Goal: Task Accomplishment & Management: Use online tool/utility

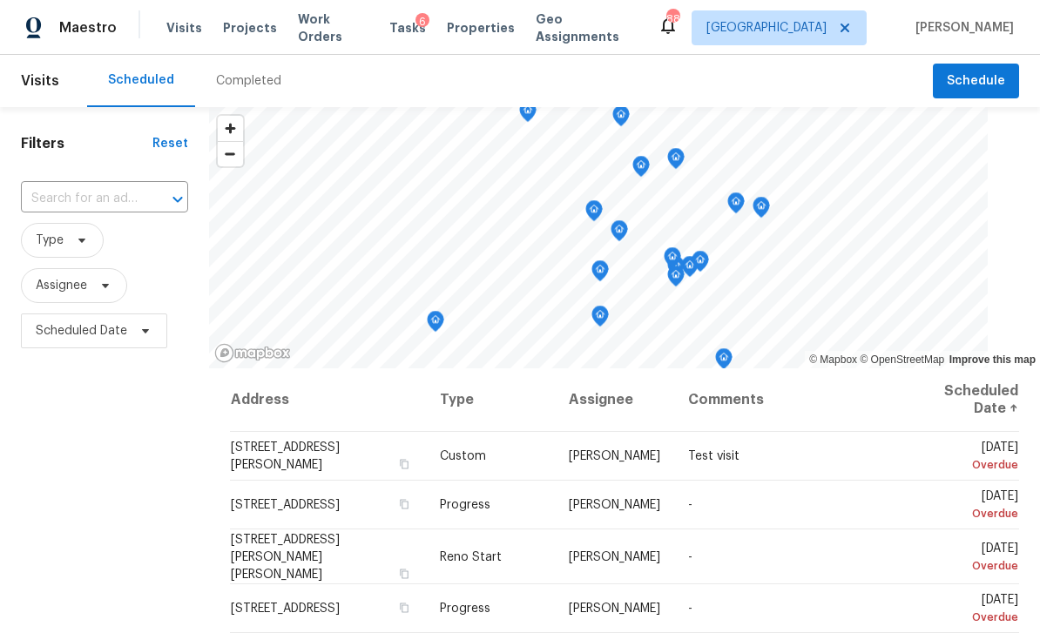
click at [347, 25] on span "Work Orders" at bounding box center [333, 27] width 71 height 35
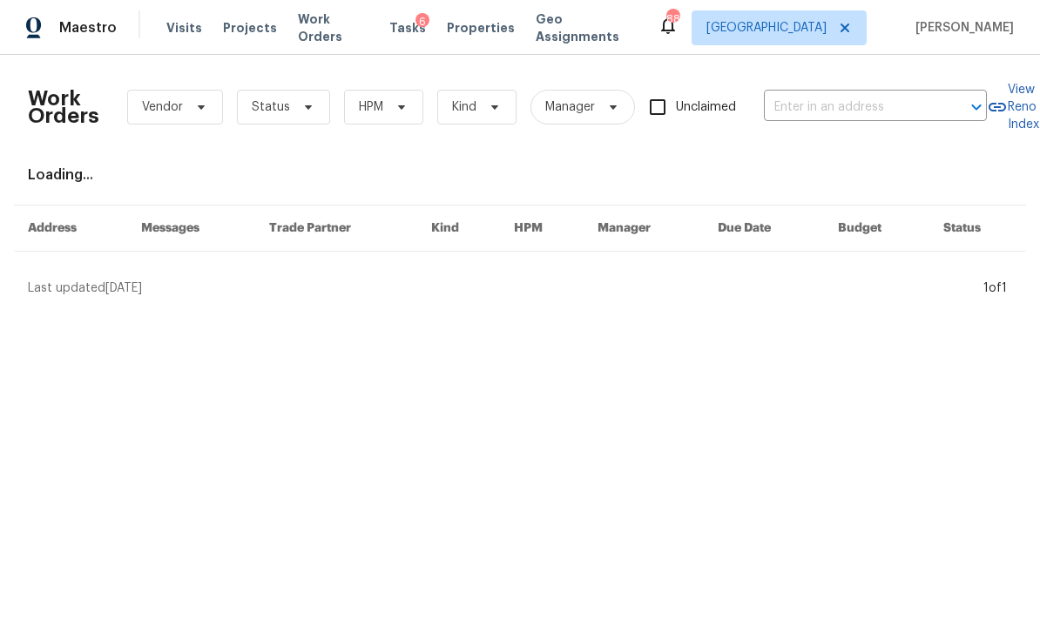
click at [853, 105] on input "text" at bounding box center [851, 107] width 174 height 27
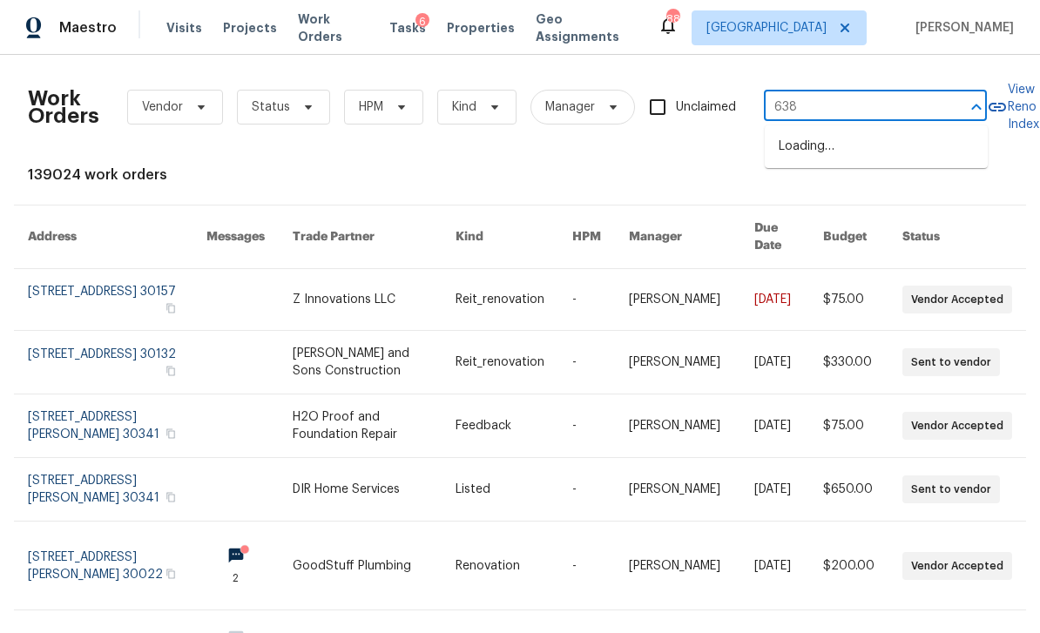
type input "6383"
click at [887, 132] on li "[STREET_ADDRESS][PERSON_NAME]" at bounding box center [876, 155] width 223 height 47
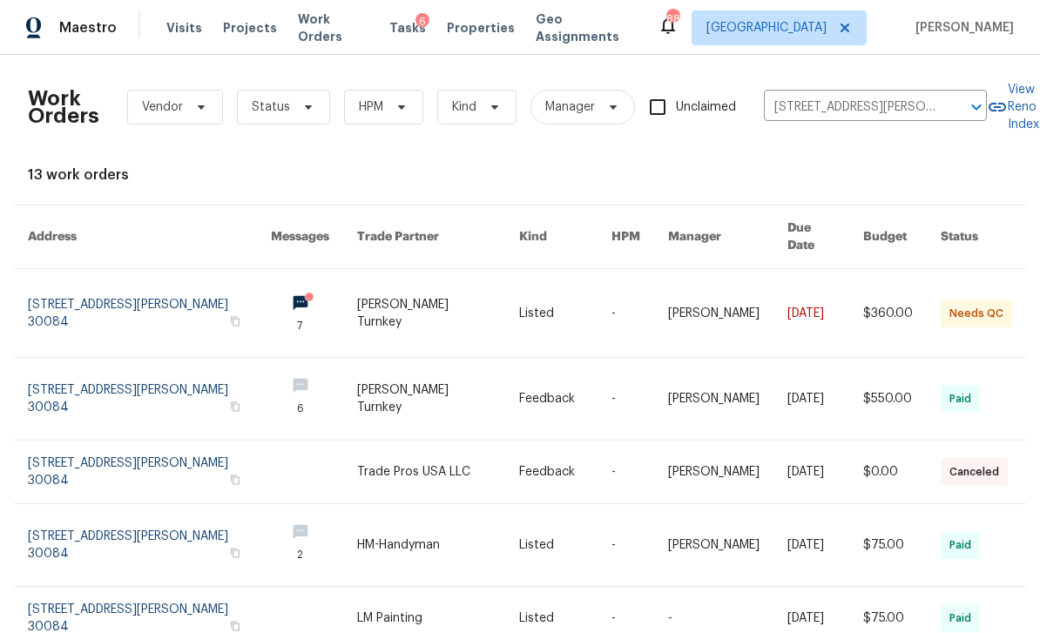
click at [160, 279] on link at bounding box center [149, 313] width 243 height 88
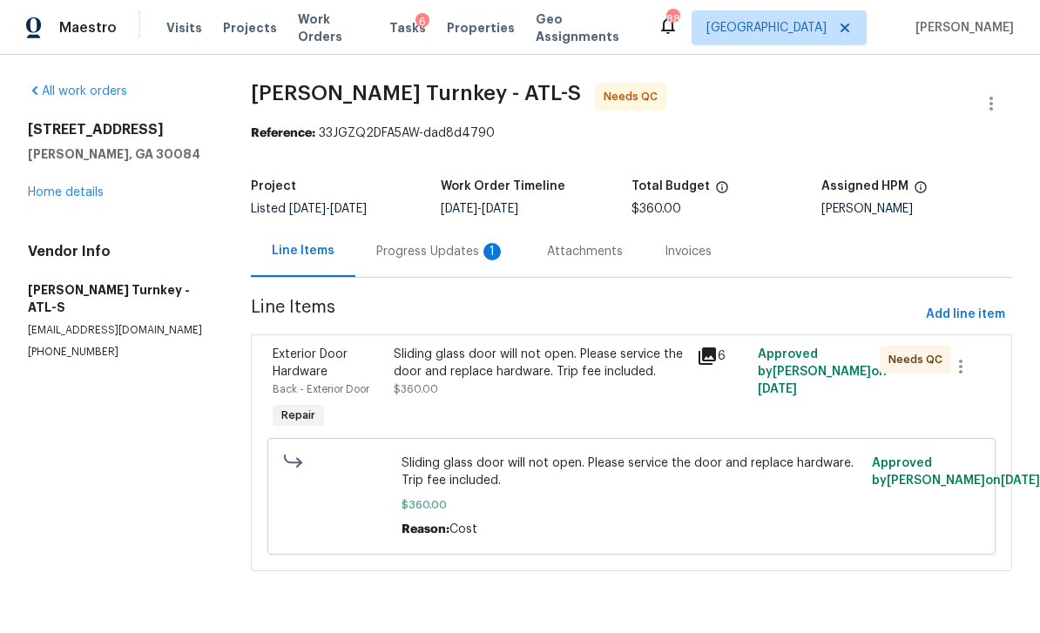
click at [468, 264] on div "Progress Updates 1" at bounding box center [440, 251] width 171 height 51
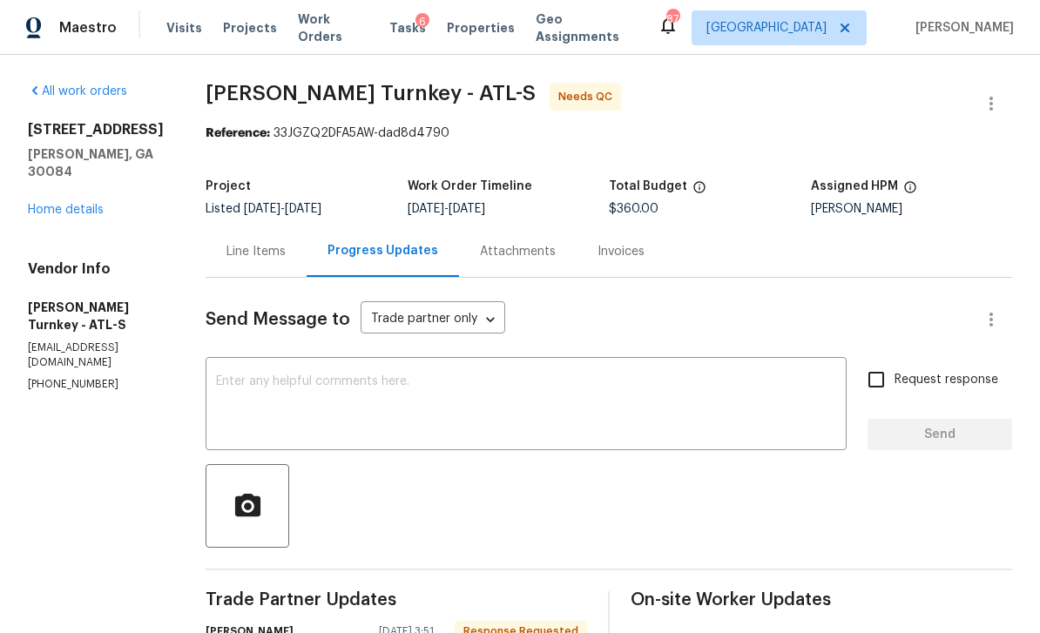
click at [246, 268] on div "Line Items" at bounding box center [256, 251] width 101 height 51
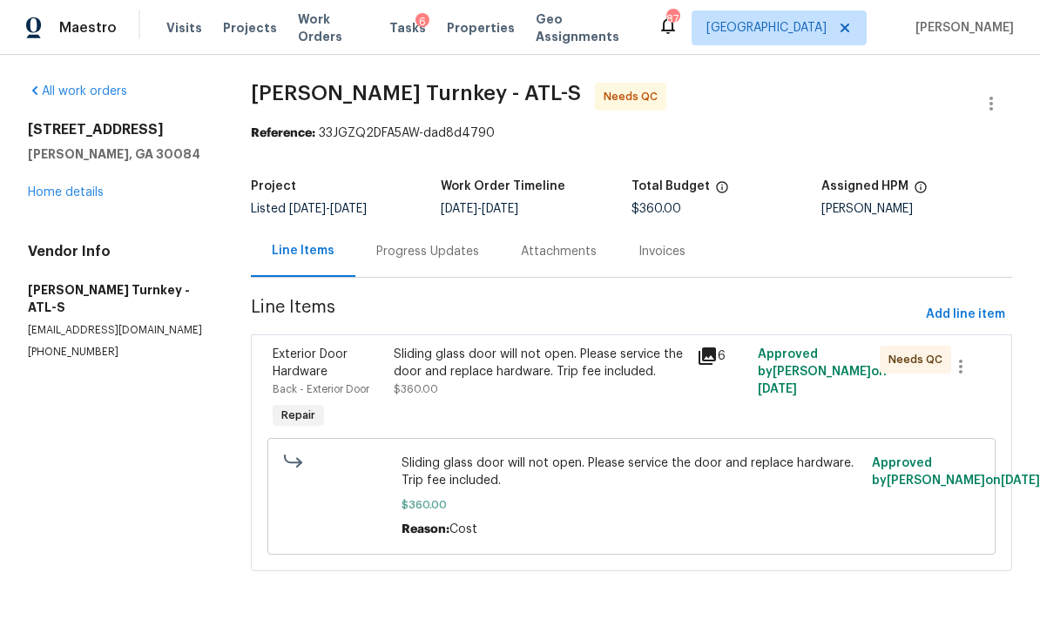
click at [574, 385] on div "Sliding glass door will not open. Please service the door and replace hardware.…" at bounding box center [540, 372] width 293 height 52
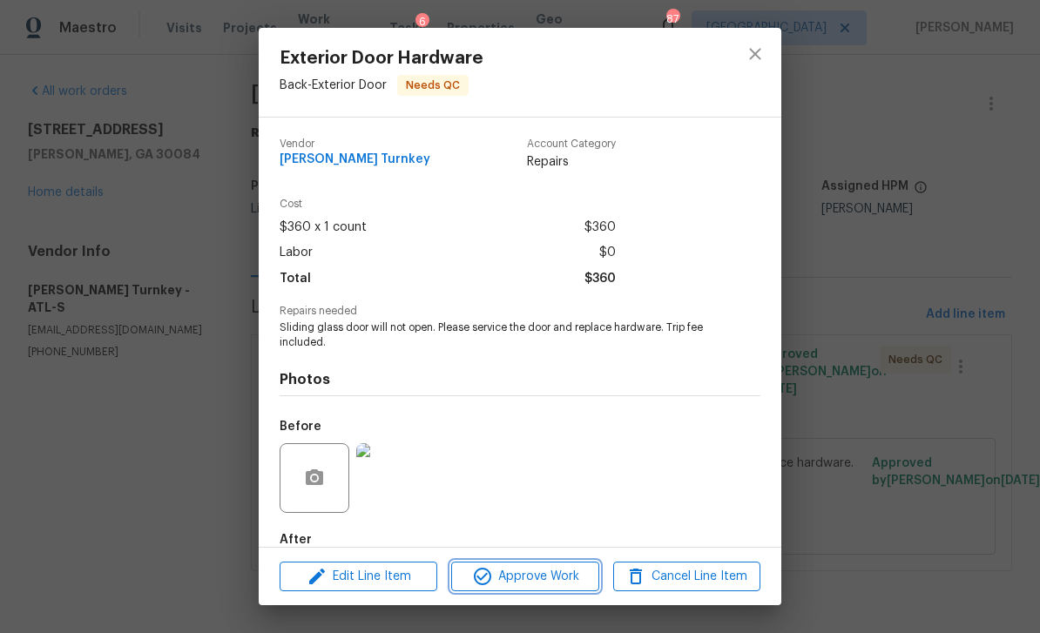
click at [564, 568] on span "Approve Work" at bounding box center [524, 577] width 137 height 22
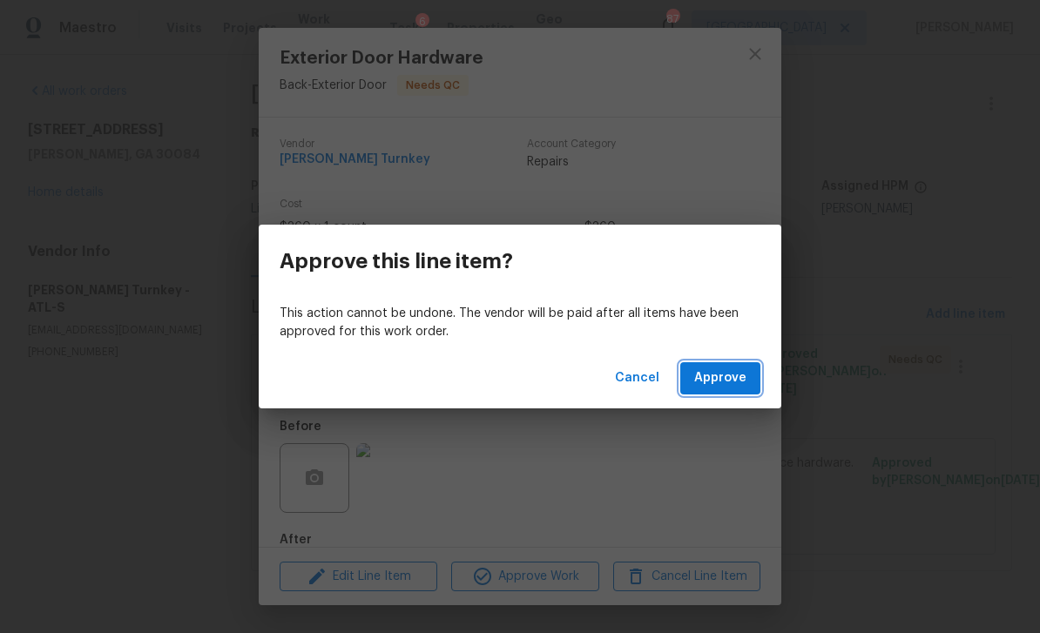
click at [744, 389] on button "Approve" at bounding box center [720, 378] width 80 height 32
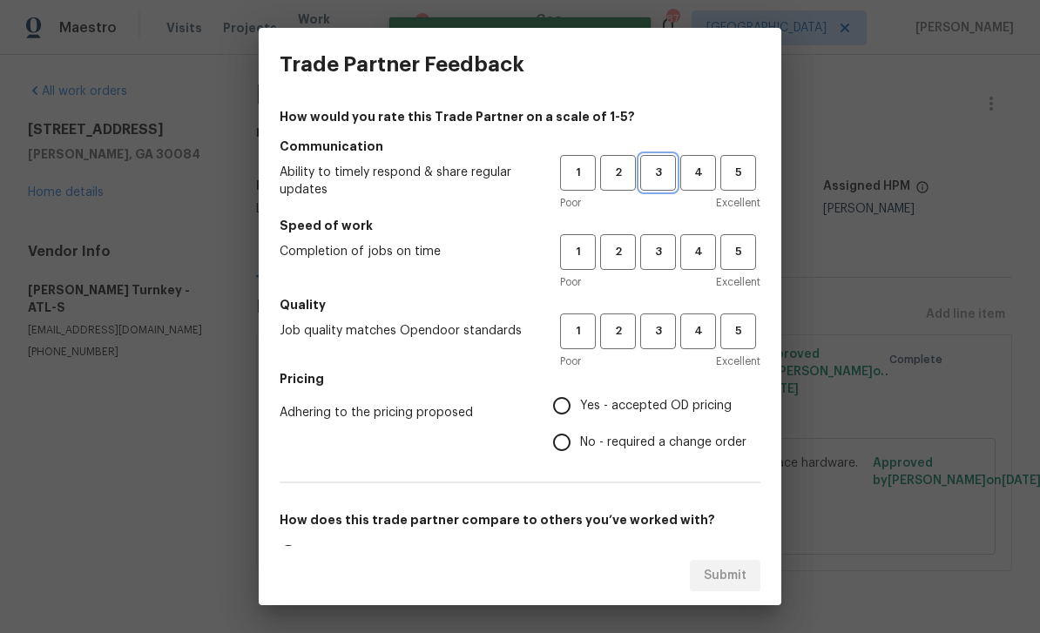
click at [644, 184] on button "3" at bounding box center [658, 173] width 36 height 36
click at [668, 263] on button "3" at bounding box center [658, 252] width 36 height 36
click at [669, 342] on button "3" at bounding box center [658, 332] width 36 height 36
click at [691, 413] on span "Yes - accepted OD pricing" at bounding box center [656, 406] width 152 height 18
click at [580, 413] on input "Yes - accepted OD pricing" at bounding box center [561, 406] width 37 height 37
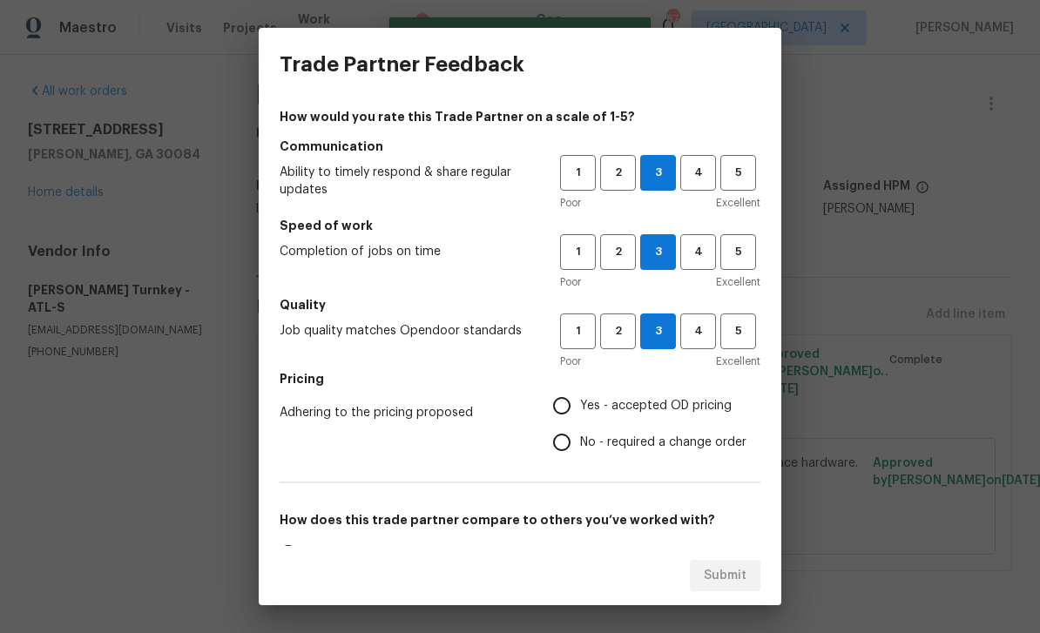
radio input "true"
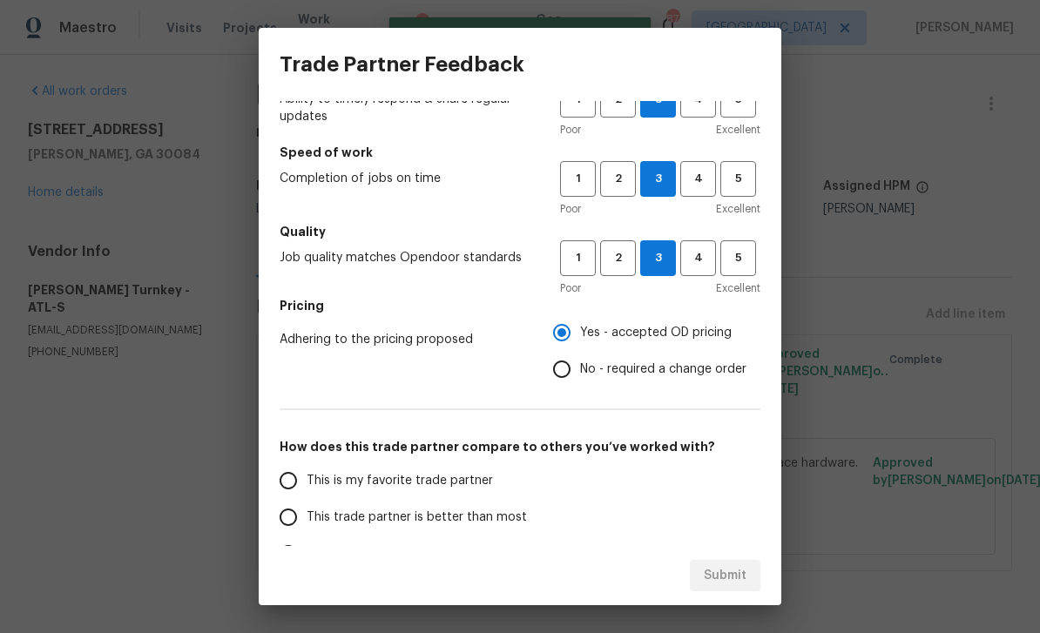
scroll to position [201, 0]
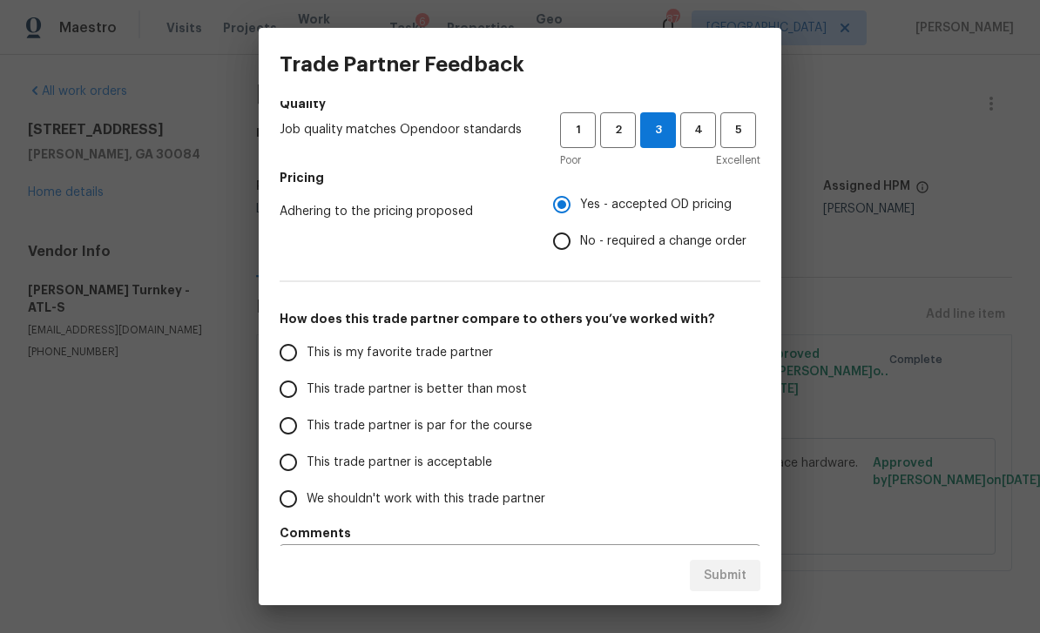
click at [525, 432] on span "This trade partner is par for the course" at bounding box center [420, 426] width 226 height 18
click at [307, 432] on input "This trade partner is par for the course" at bounding box center [288, 426] width 37 height 37
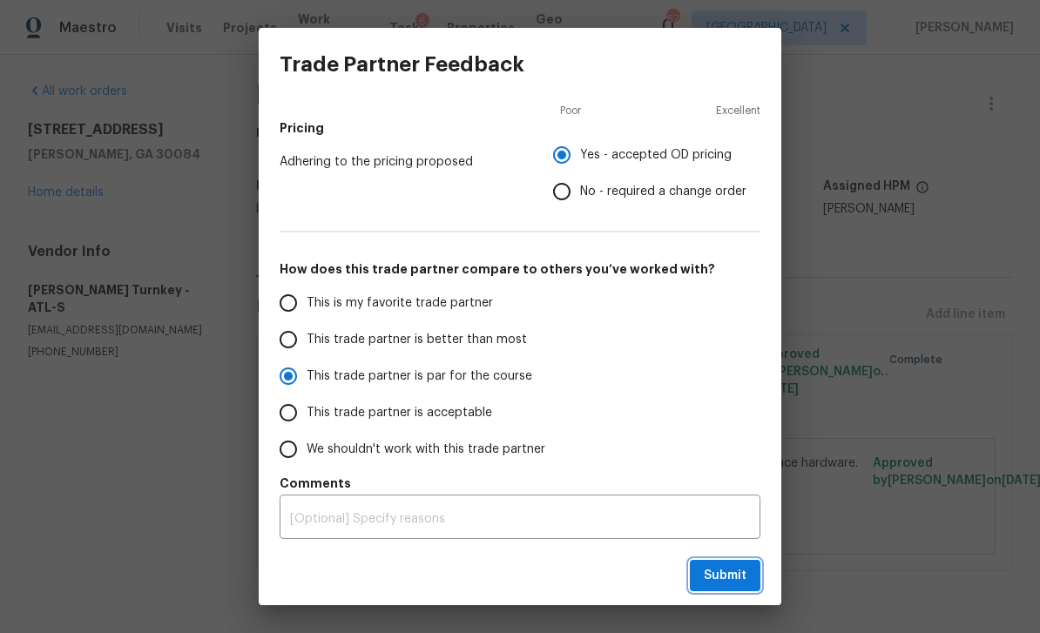
click at [748, 577] on button "Submit" at bounding box center [725, 576] width 71 height 32
radio input "true"
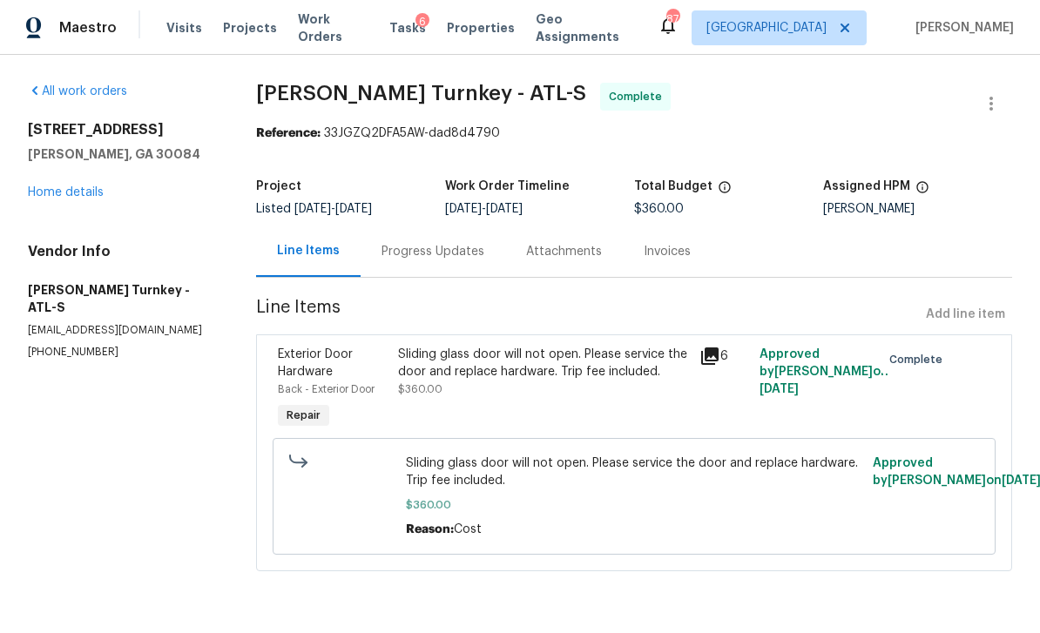
click at [352, 34] on span "Work Orders" at bounding box center [333, 27] width 71 height 35
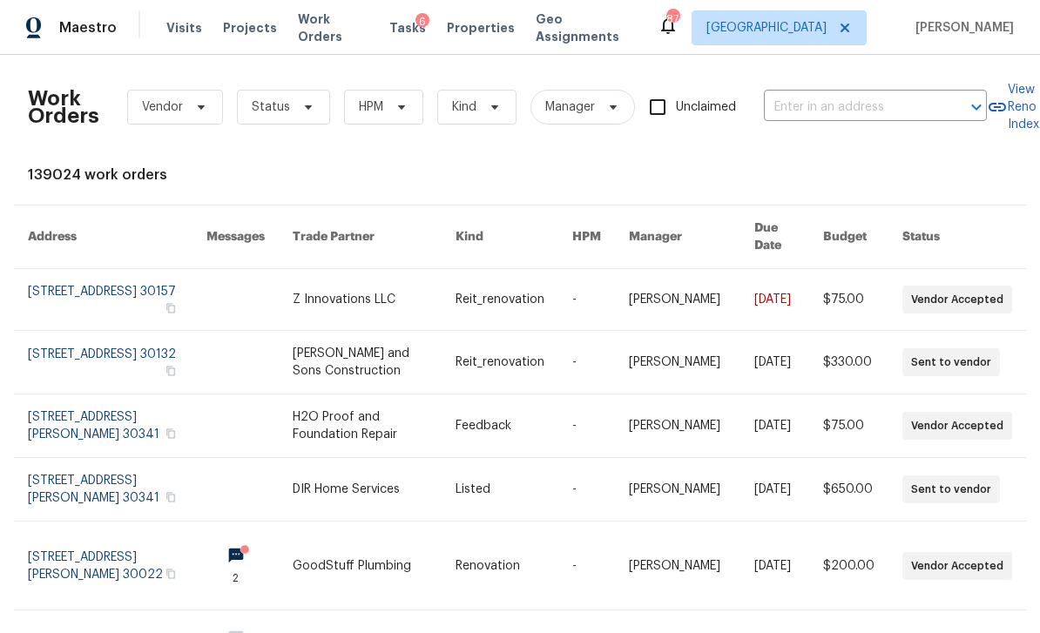
click at [835, 98] on input "text" at bounding box center [851, 107] width 174 height 27
type input "6756"
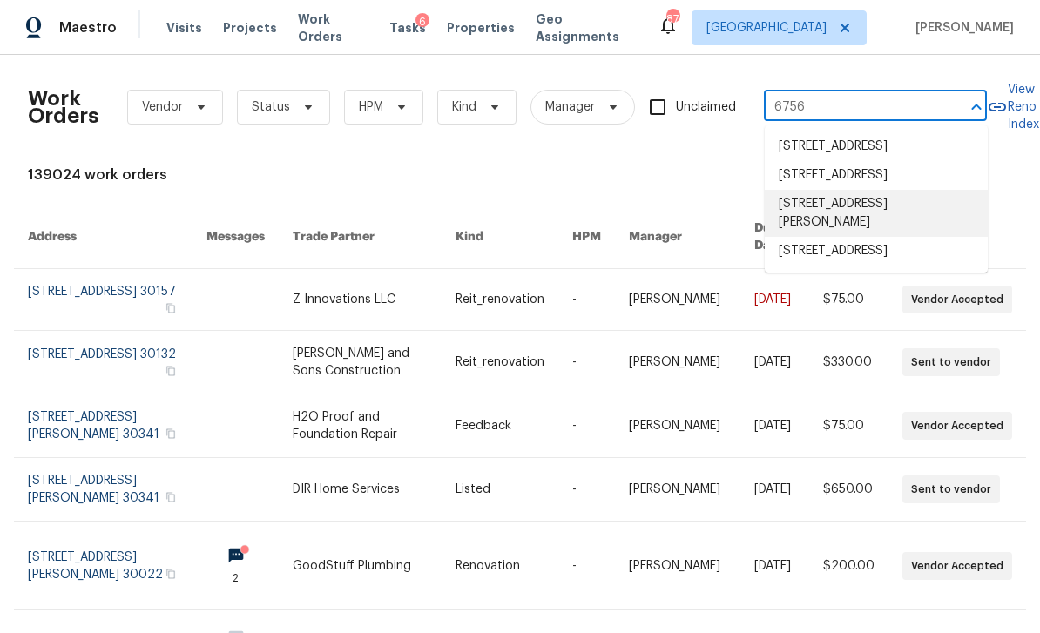
click at [919, 237] on li "[STREET_ADDRESS][PERSON_NAME]" at bounding box center [876, 213] width 223 height 47
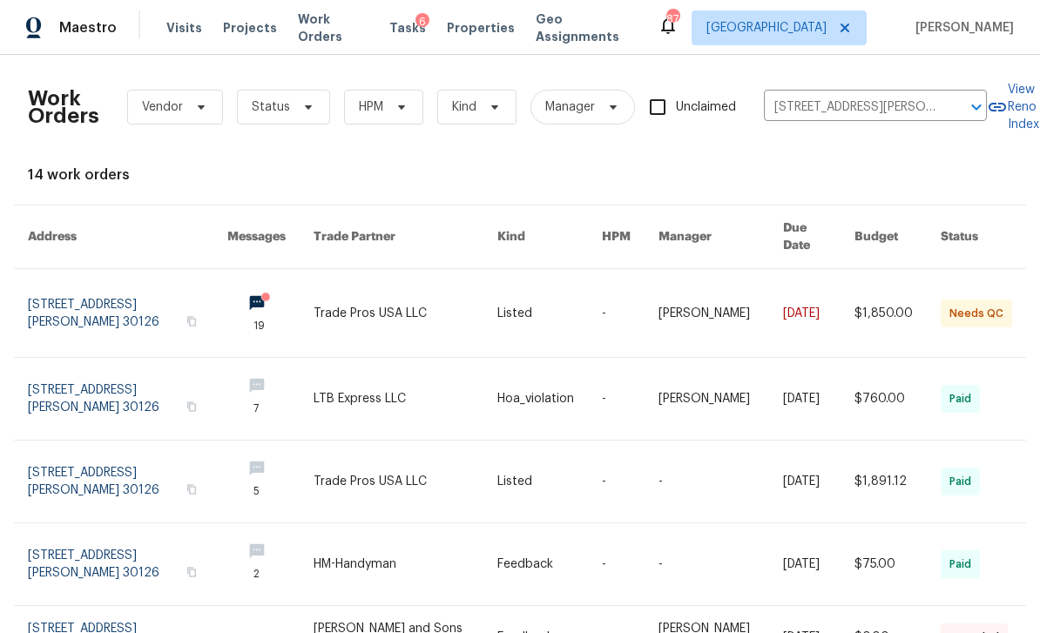
click at [171, 303] on link at bounding box center [127, 313] width 199 height 88
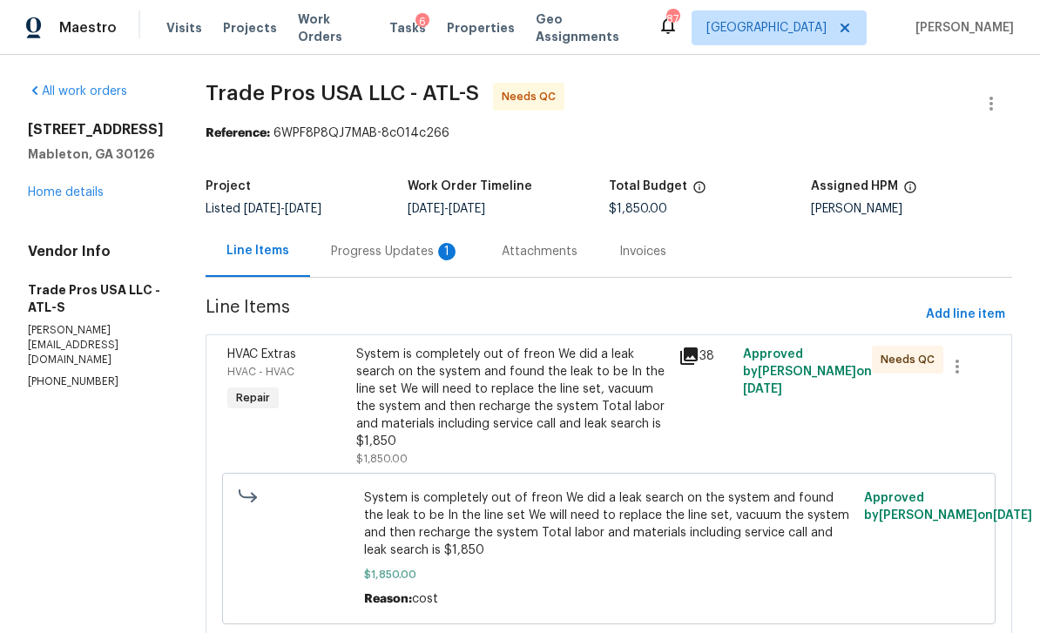
click at [419, 256] on div "Progress Updates 1" at bounding box center [395, 251] width 129 height 17
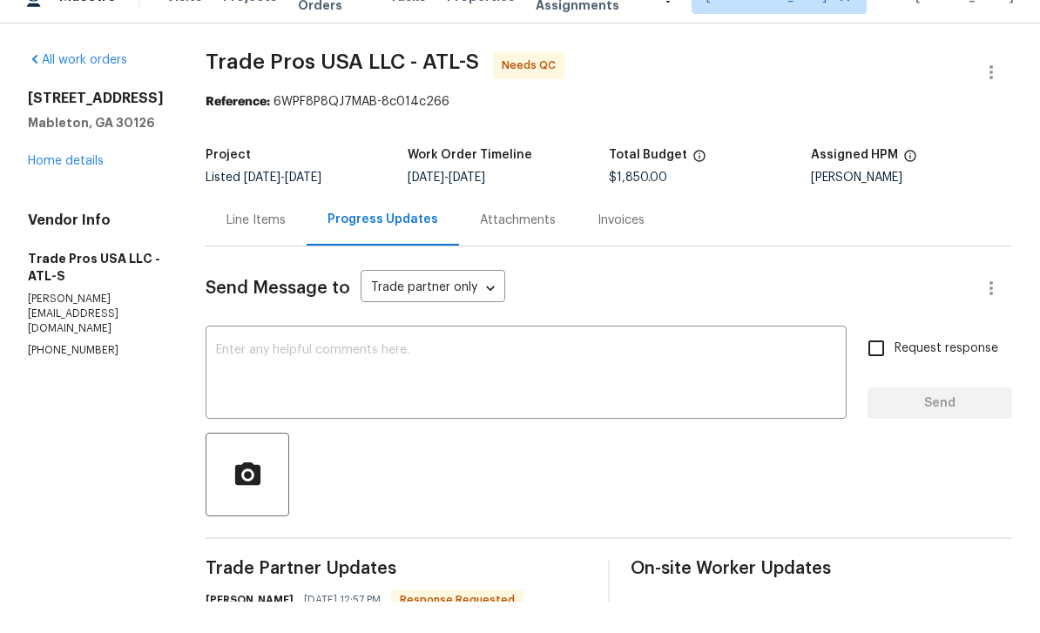
scroll to position [56, 0]
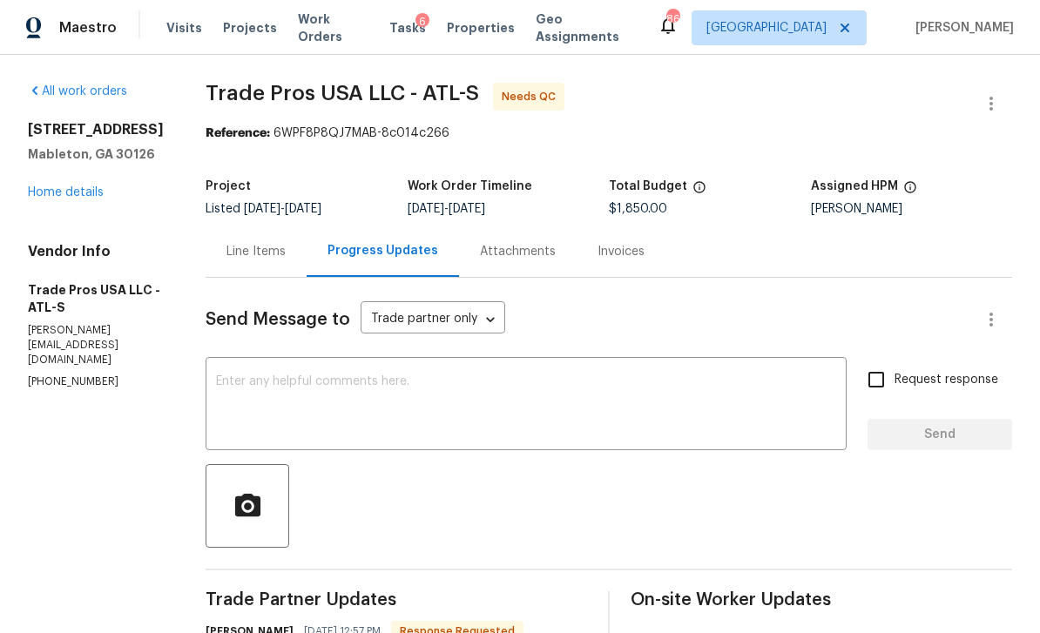
click at [261, 243] on div "Line Items" at bounding box center [255, 251] width 59 height 17
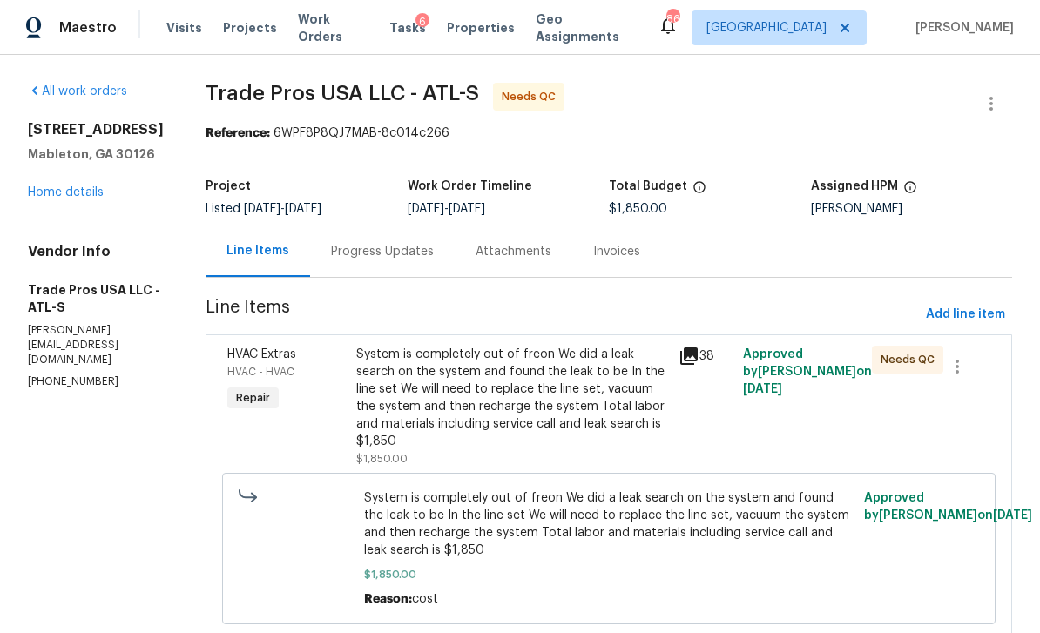
click at [566, 346] on div "System is completely out of freon We did a leak search on the system and found …" at bounding box center [512, 398] width 312 height 105
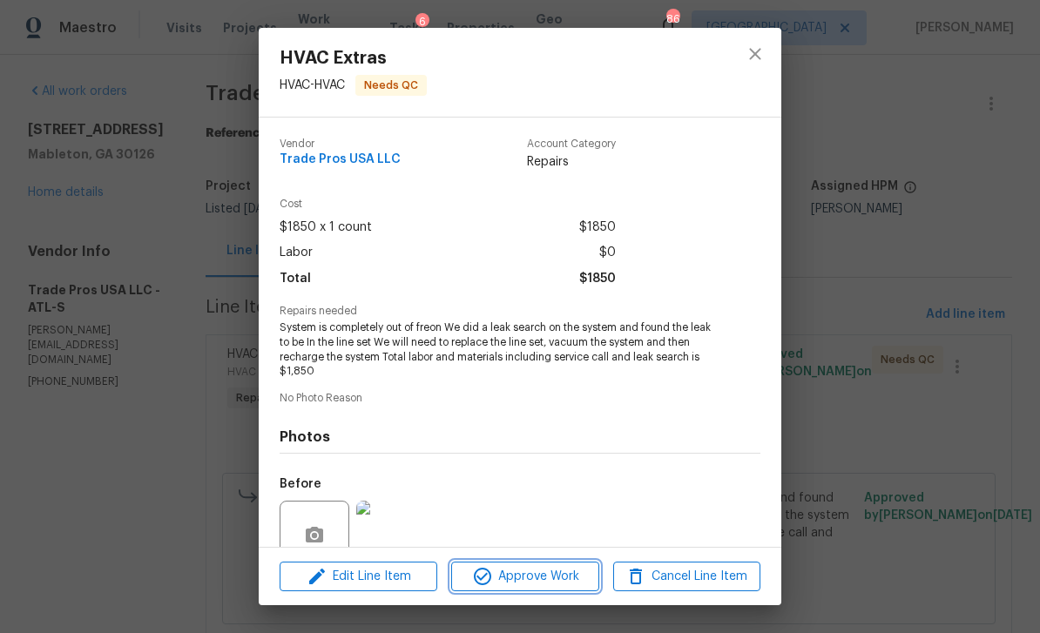
click at [560, 582] on span "Approve Work" at bounding box center [524, 577] width 137 height 22
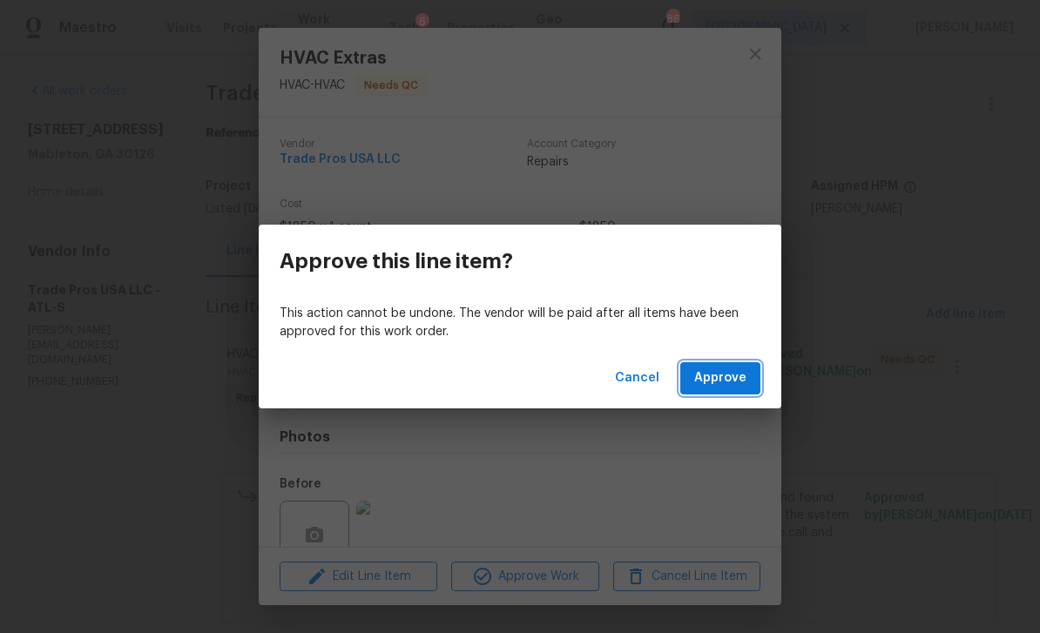
click at [745, 383] on span "Approve" at bounding box center [720, 379] width 52 height 22
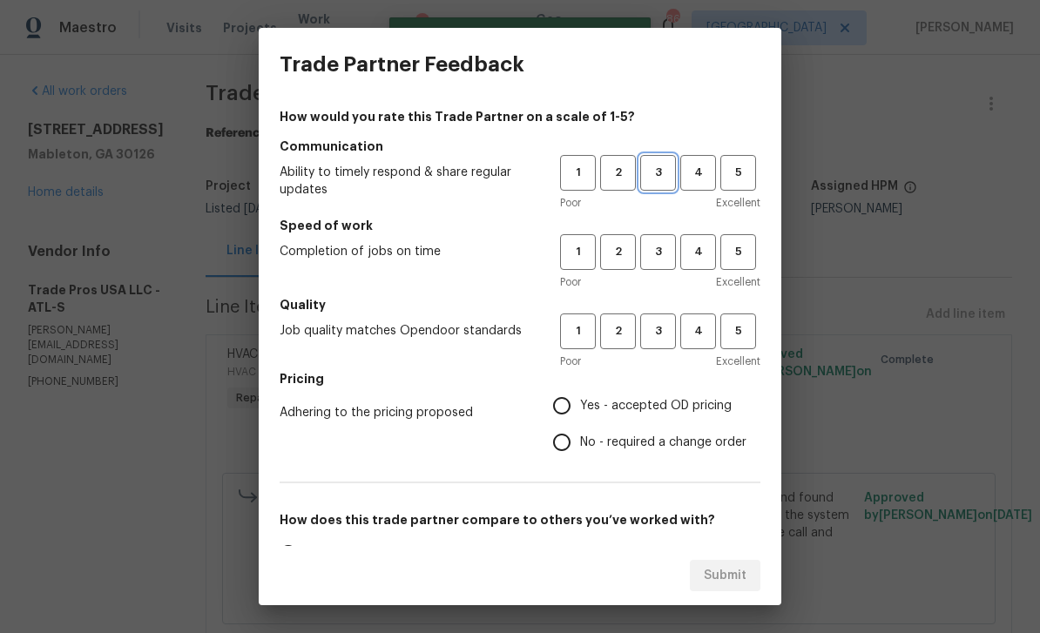
click at [664, 173] on span "3" at bounding box center [658, 173] width 32 height 20
click at [669, 258] on span "3" at bounding box center [658, 252] width 32 height 20
click at [672, 341] on button "3" at bounding box center [658, 332] width 36 height 36
click at [653, 414] on span "Yes - accepted OD pricing" at bounding box center [656, 406] width 152 height 18
click at [580, 414] on input "Yes - accepted OD pricing" at bounding box center [561, 406] width 37 height 37
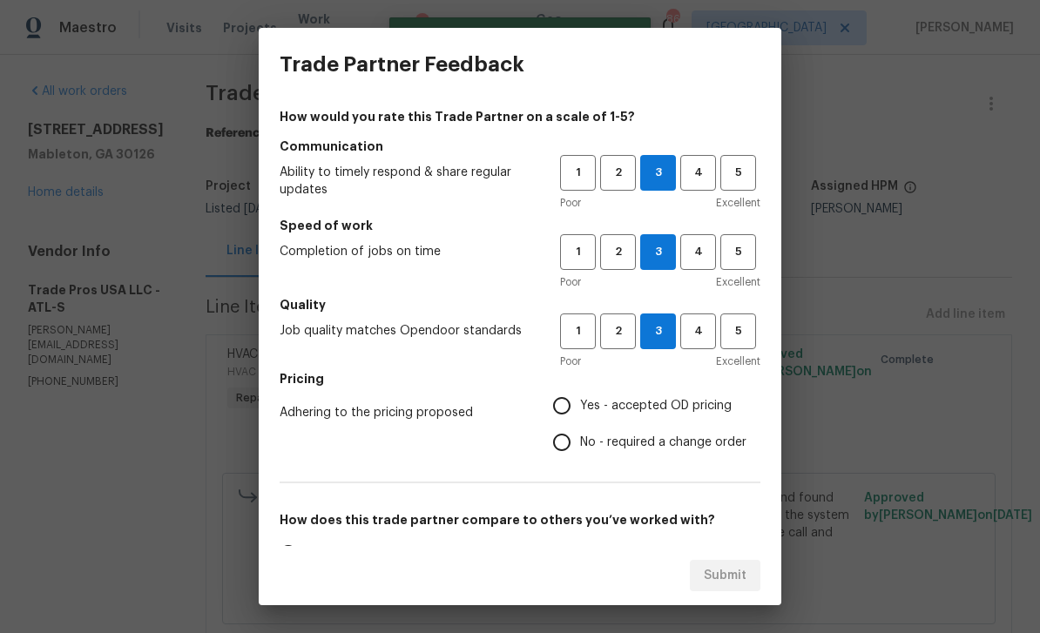
radio input "true"
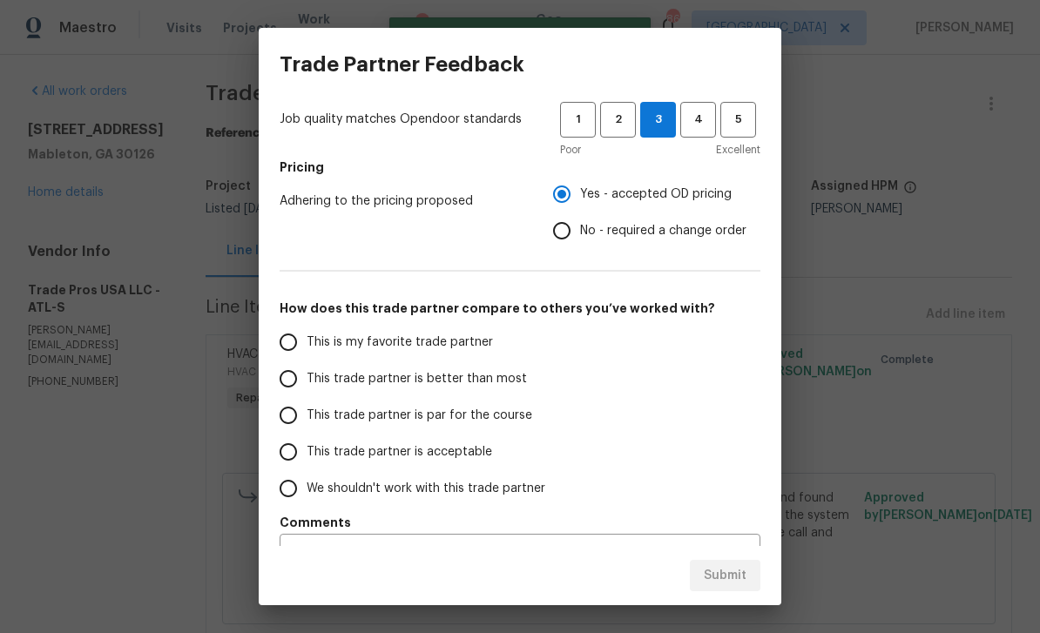
scroll to position [222, 0]
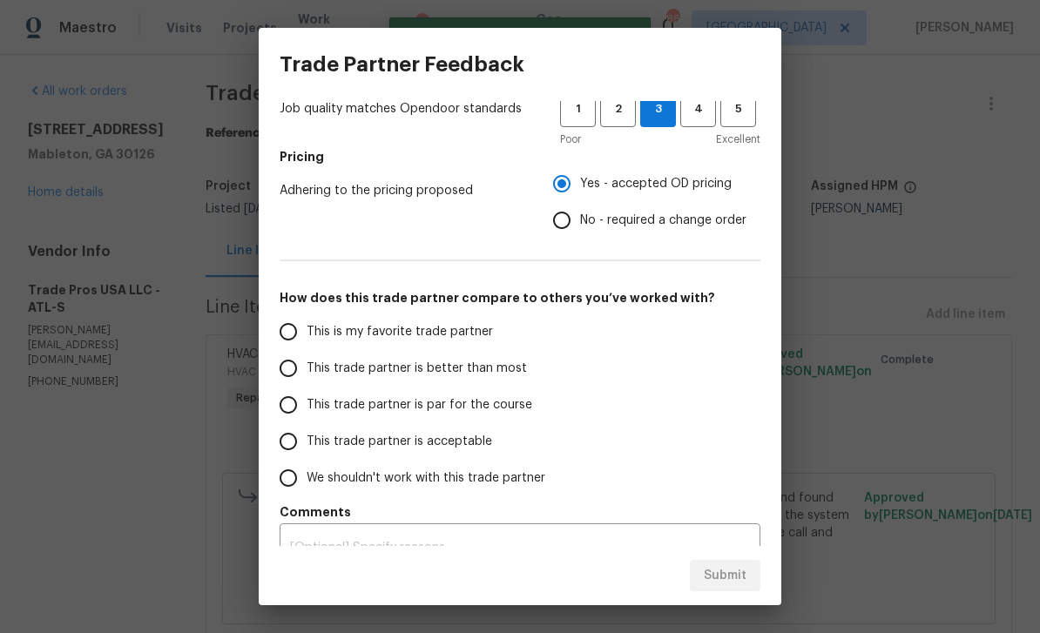
click at [575, 396] on div "This is my favorite trade partner This trade partner is better than most This t…" at bounding box center [520, 405] width 481 height 183
click at [535, 404] on label "This trade partner is par for the course" at bounding box center [407, 405] width 275 height 37
click at [307, 404] on input "This trade partner is par for the course" at bounding box center [288, 405] width 37 height 37
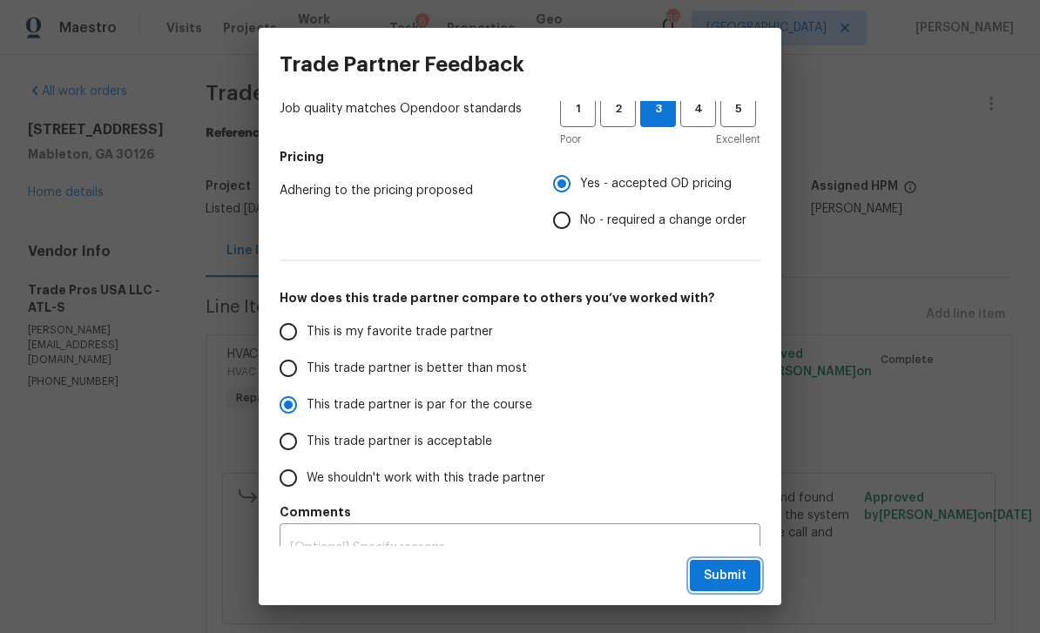
click at [750, 577] on button "Submit" at bounding box center [725, 576] width 71 height 32
radio input "true"
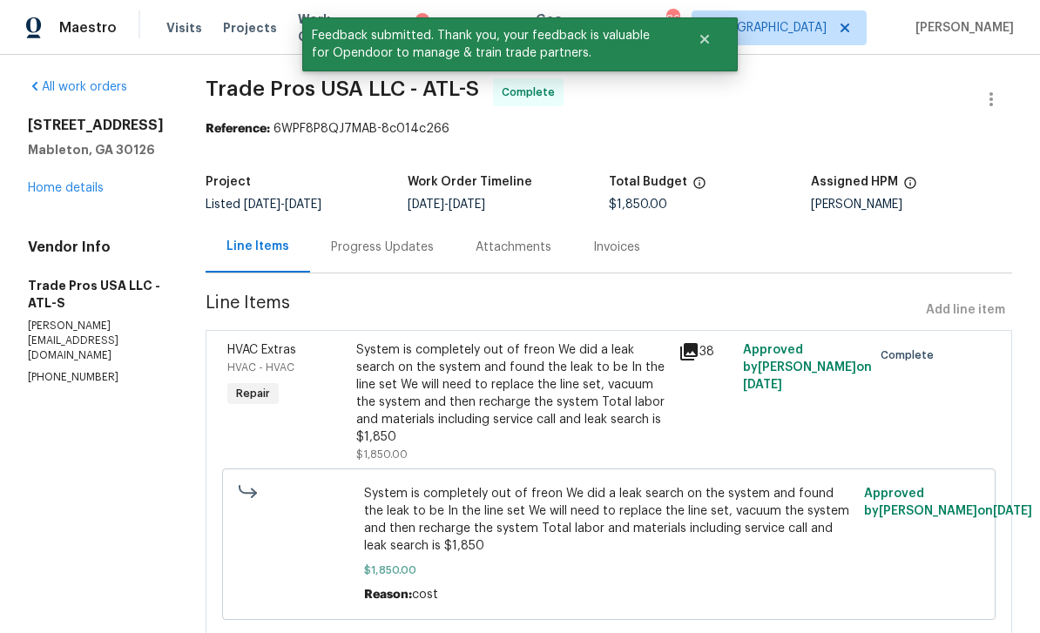
scroll to position [3, 0]
